Goal: Check status

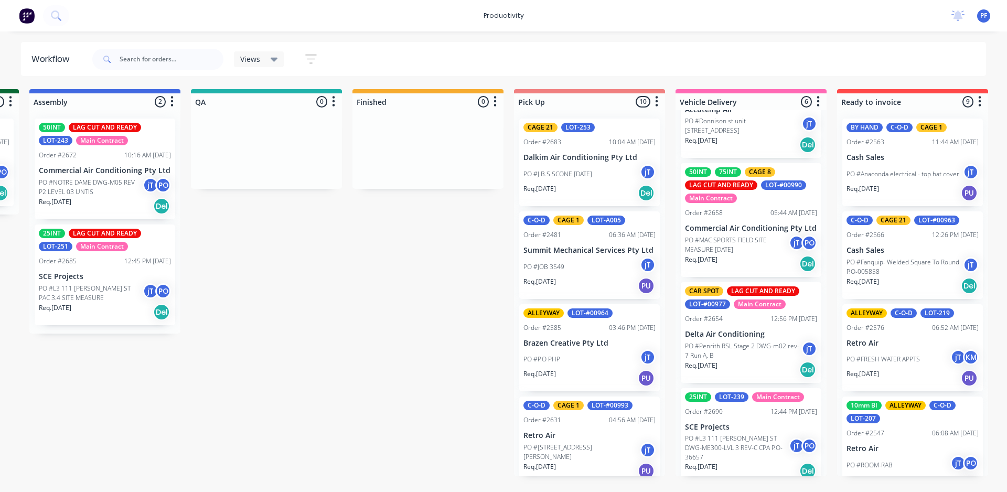
scroll to position [272, 0]
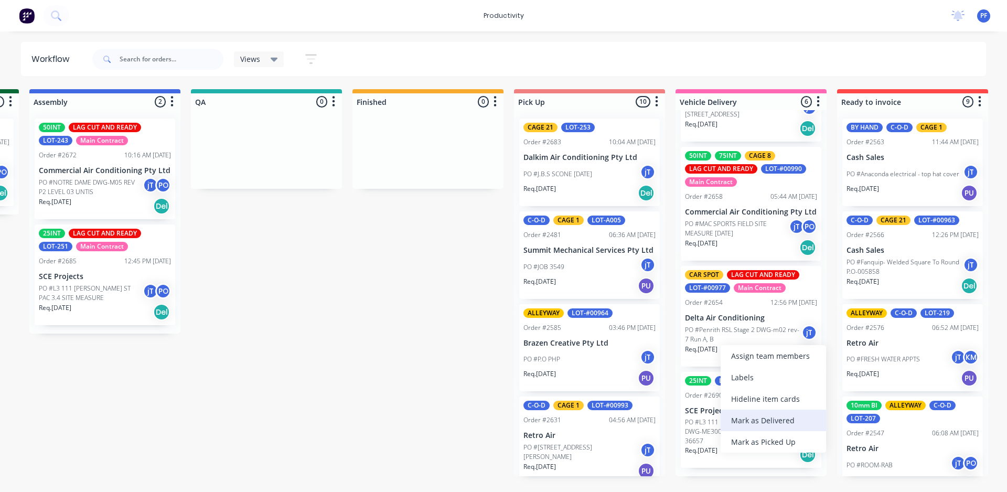
click at [744, 416] on div "Mark as Delivered" at bounding box center [772, 419] width 105 height 21
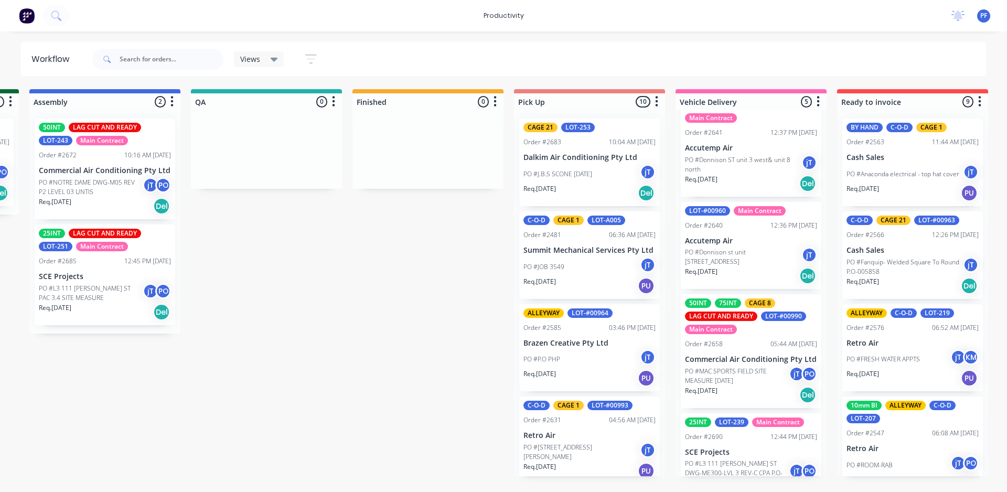
scroll to position [167, 0]
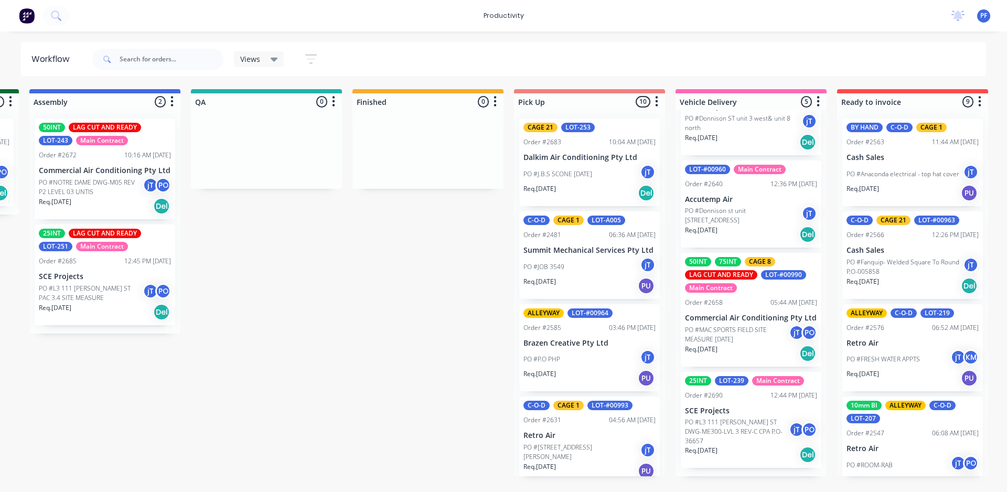
click at [714, 446] on p "PO #L3 111 [PERSON_NAME] ST DWG-ME300-LVL 3 REV-C CPA P.O-36657" at bounding box center [737, 431] width 104 height 28
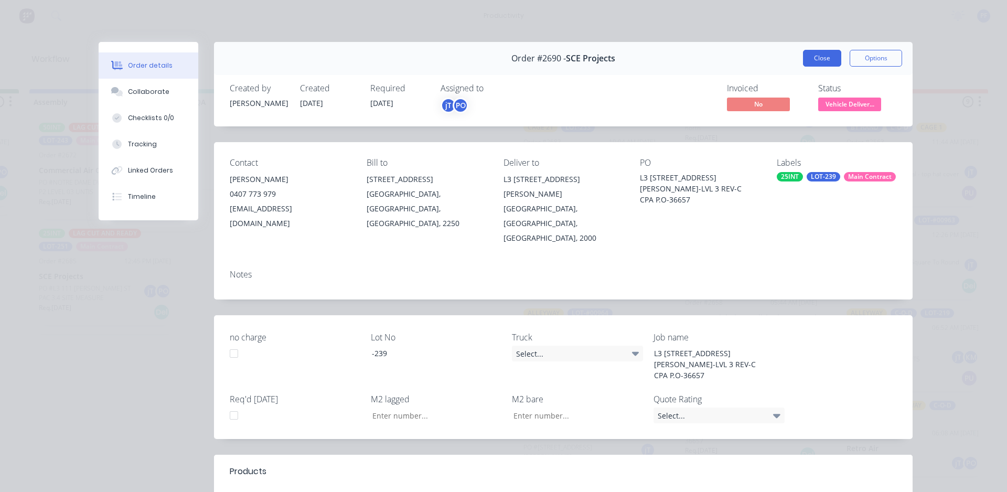
click at [821, 64] on button "Close" at bounding box center [822, 58] width 38 height 17
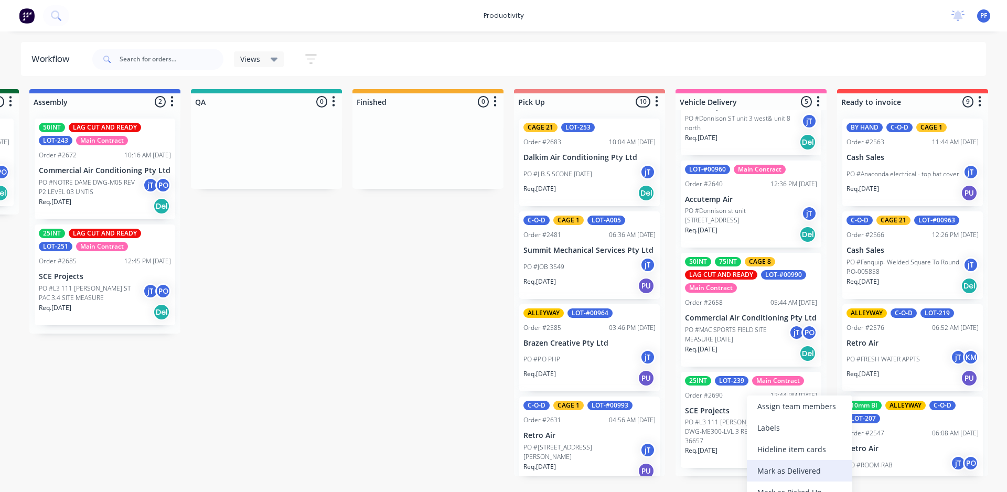
click at [799, 472] on div "Mark as Delivered" at bounding box center [799, 470] width 105 height 21
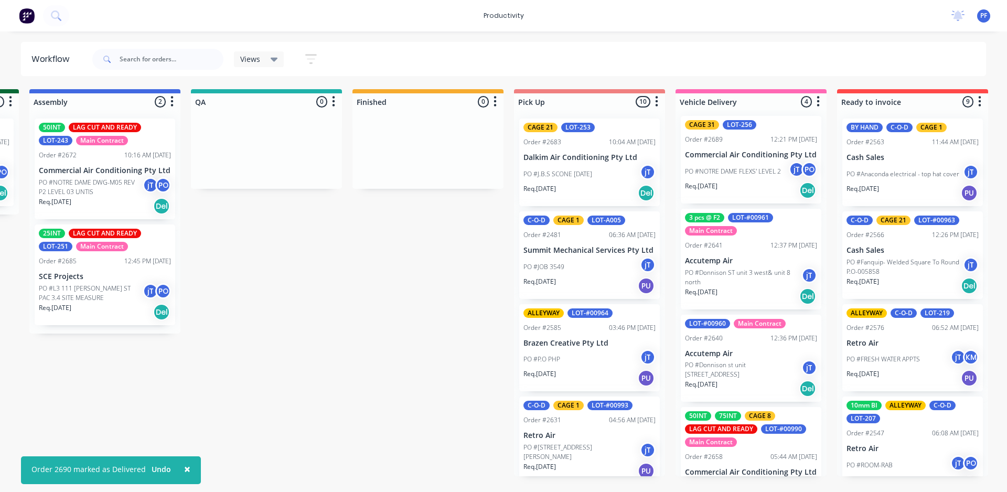
scroll to position [0, 0]
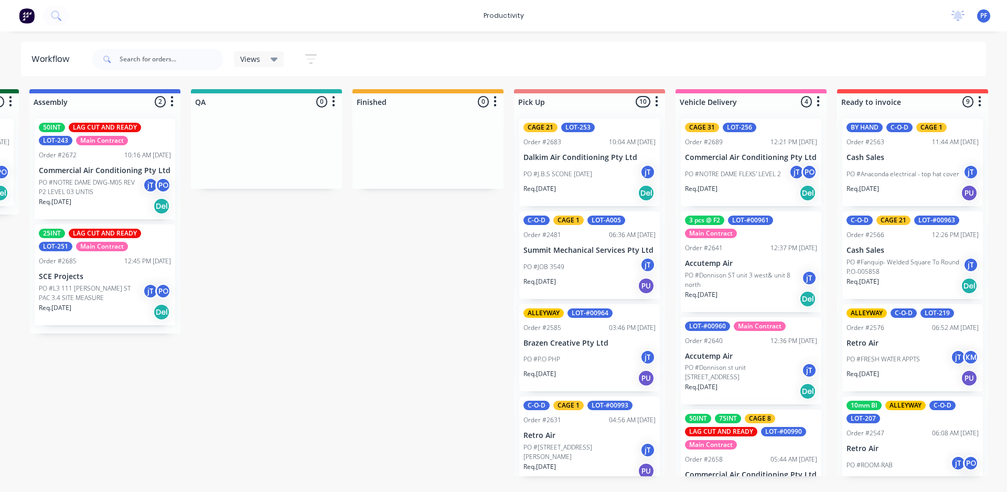
drag, startPoint x: 481, startPoint y: 490, endPoint x: 642, endPoint y: 505, distance: 162.1
